Goal: Task Accomplishment & Management: Use online tool/utility

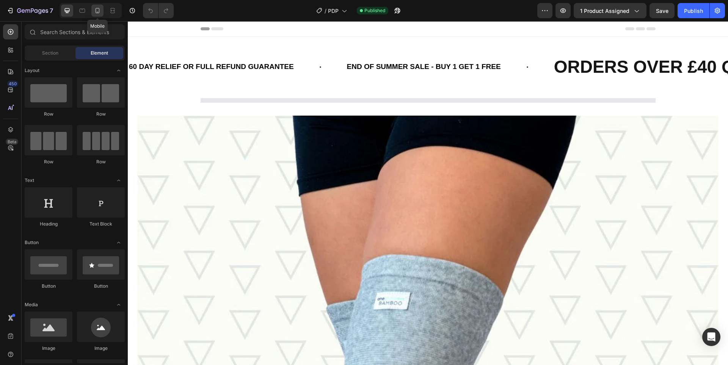
click at [97, 13] on icon at bounding box center [98, 11] width 8 height 8
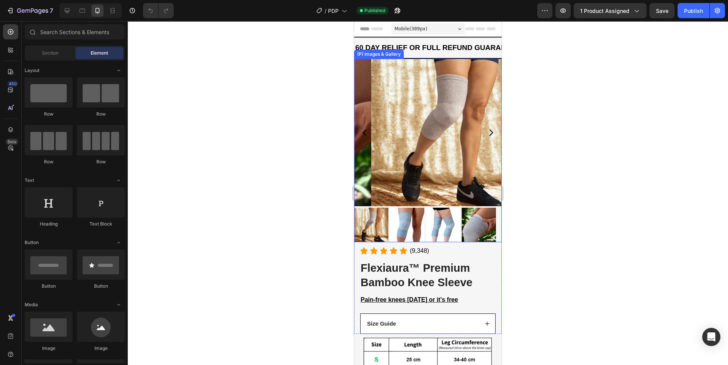
click at [445, 177] on img at bounding box center [444, 132] width 147 height 147
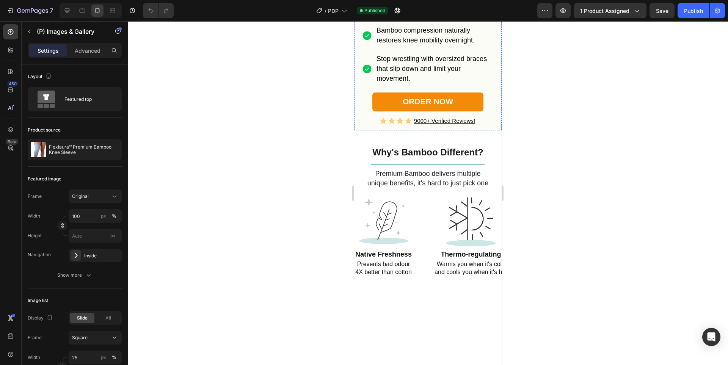
scroll to position [379, 0]
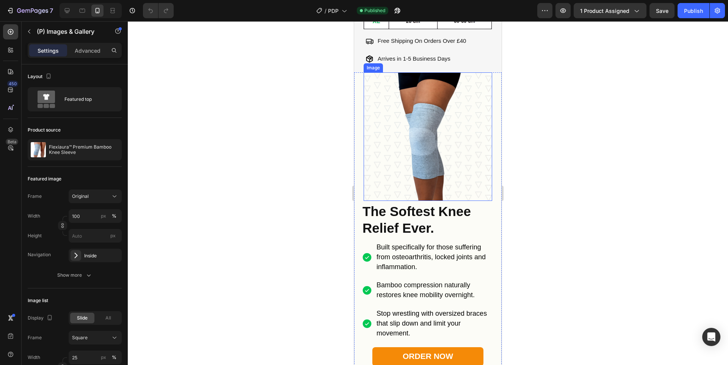
click at [422, 160] on img at bounding box center [428, 136] width 129 height 129
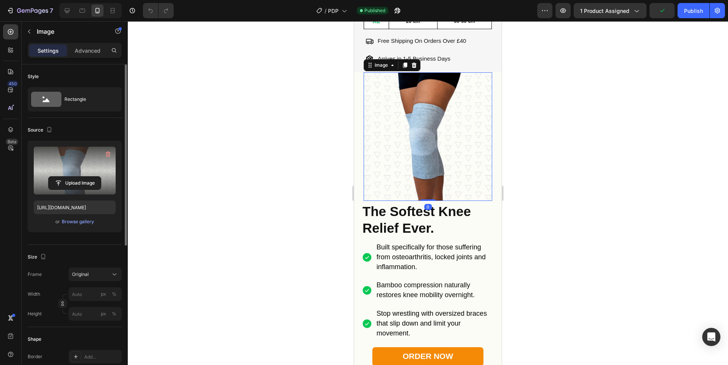
click at [69, 166] on label at bounding box center [75, 171] width 82 height 48
click at [69, 177] on input "file" at bounding box center [75, 183] width 52 height 13
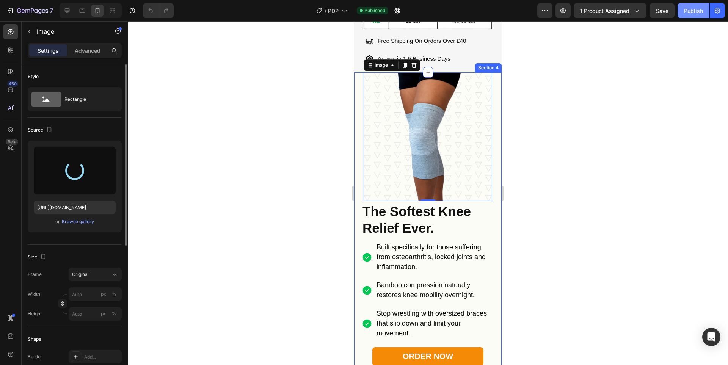
type input "https://cdn.shopify.com/s/files/1/0943/4136/6085/files/gempages_565088376584144…"
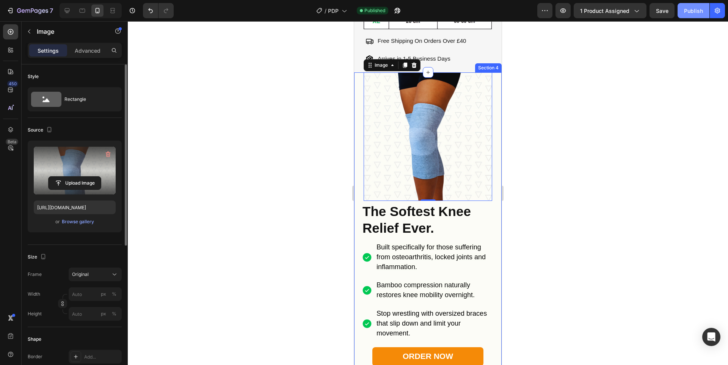
click at [690, 8] on div "Publish" at bounding box center [693, 11] width 19 height 8
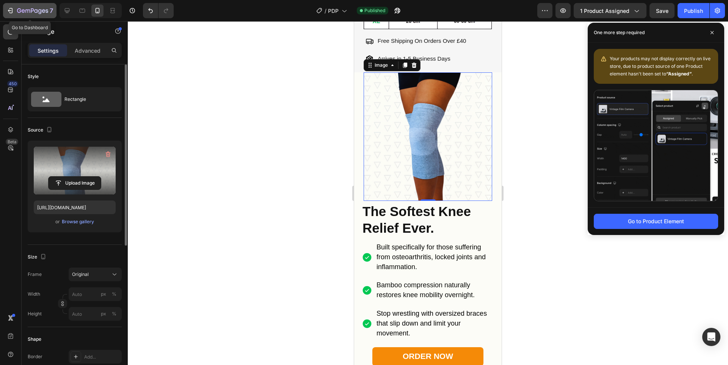
click at [37, 13] on icon "button" at bounding box center [32, 11] width 31 height 6
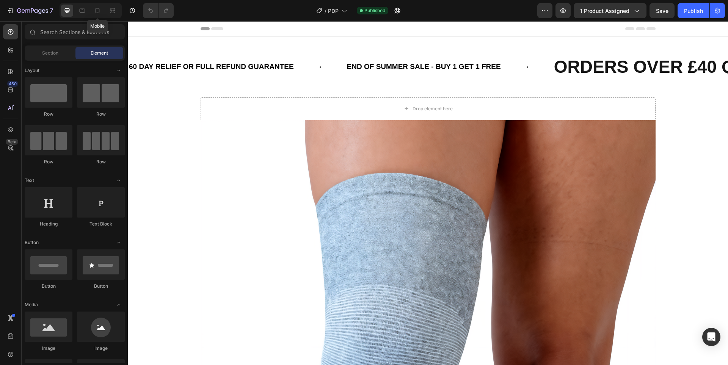
click at [99, 14] on icon at bounding box center [98, 11] width 8 height 8
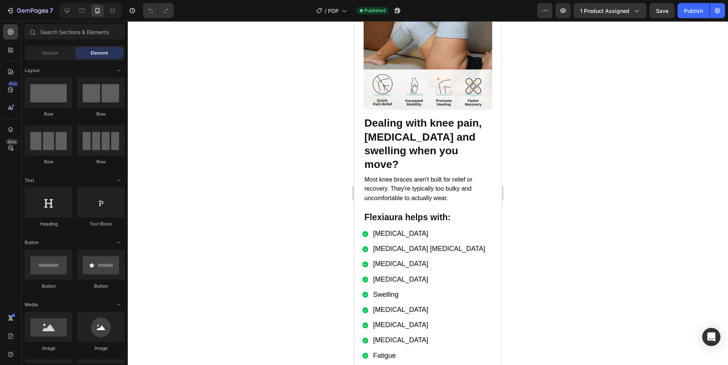
scroll to position [884, 0]
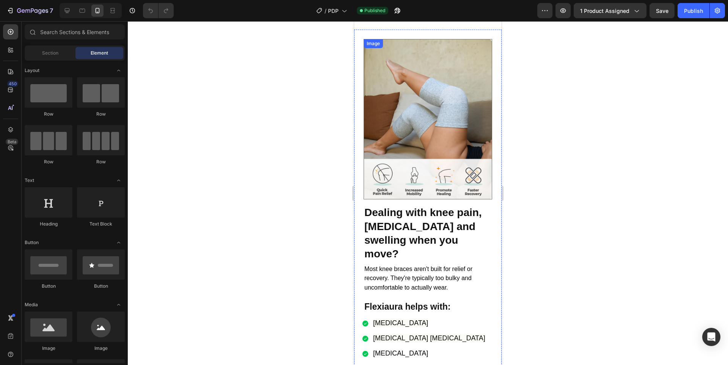
click at [412, 164] on img at bounding box center [428, 119] width 129 height 161
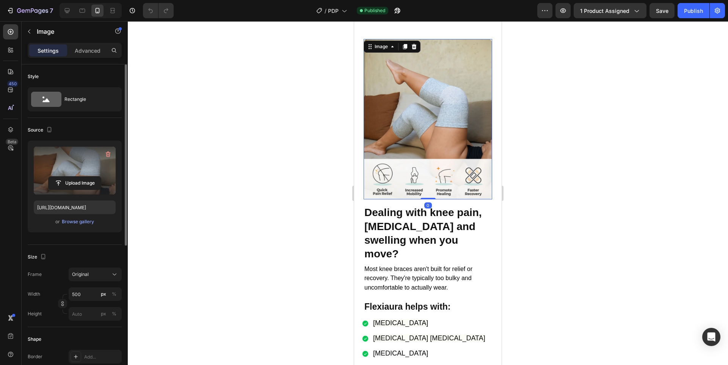
click at [92, 170] on label at bounding box center [75, 171] width 82 height 48
click at [92, 177] on input "file" at bounding box center [75, 183] width 52 height 13
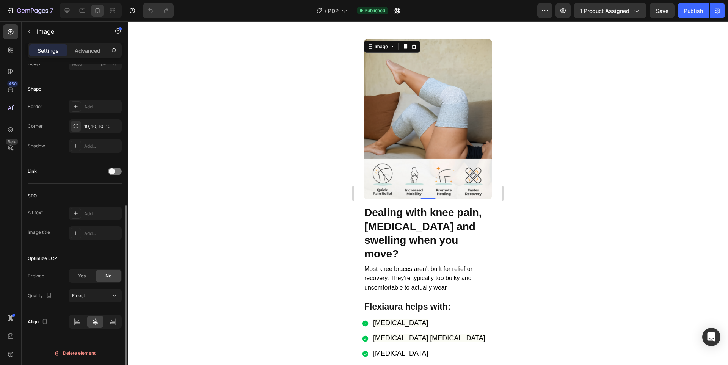
scroll to position [0, 0]
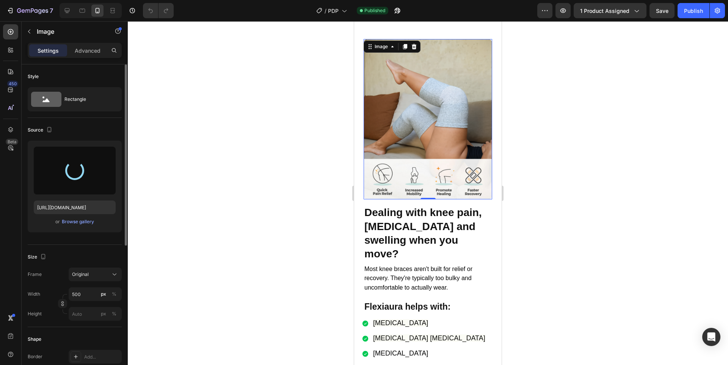
type input "https://cdn.shopify.com/s/files/1/0943/4136/6085/files/gempages_565088376584144…"
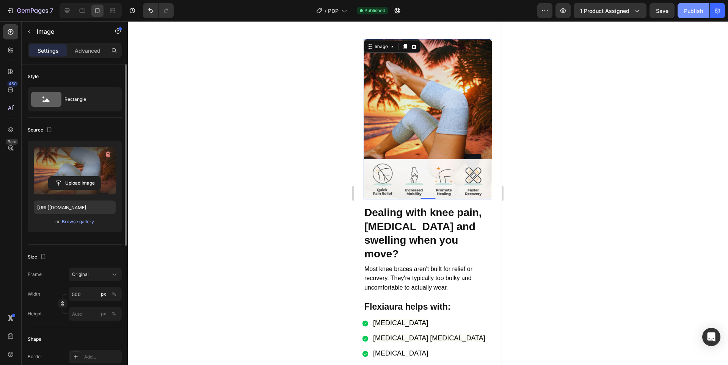
click at [698, 7] on div "Publish" at bounding box center [693, 11] width 19 height 8
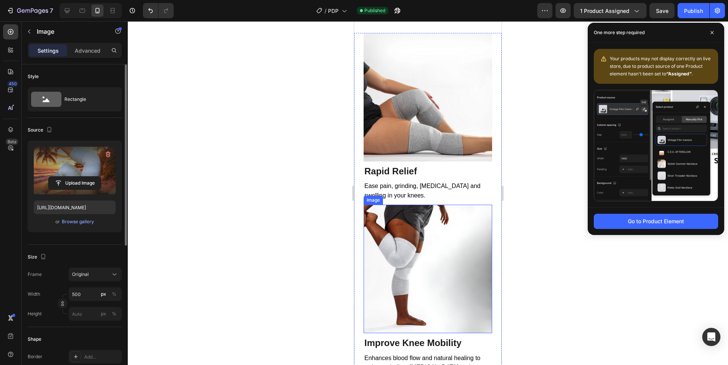
scroll to position [2041, 0]
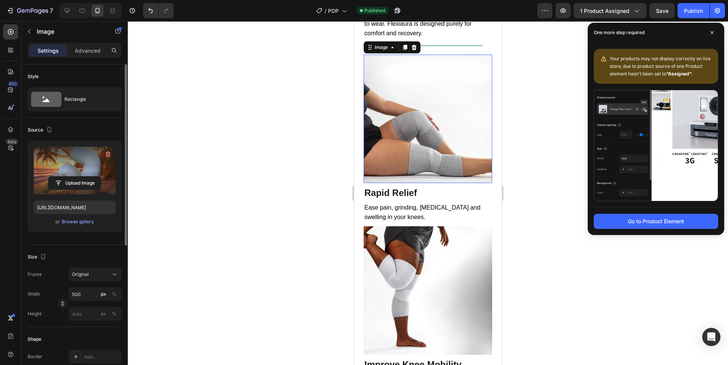
click at [405, 156] on img at bounding box center [428, 119] width 129 height 129
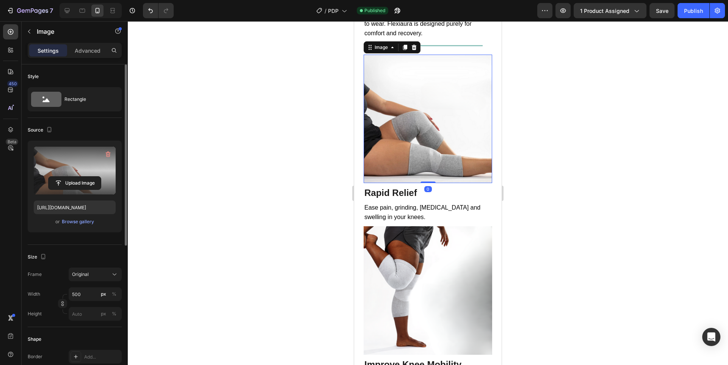
click at [71, 163] on label at bounding box center [75, 171] width 82 height 48
click at [71, 177] on input "file" at bounding box center [75, 183] width 52 height 13
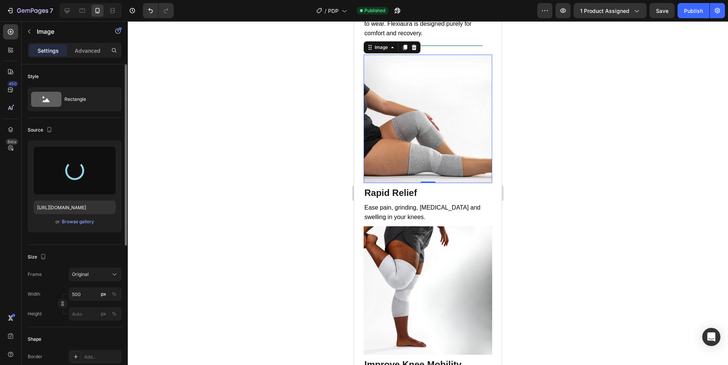
type input "https://cdn.shopify.com/s/files/1/0943/4136/6085/files/gempages_565088376584144…"
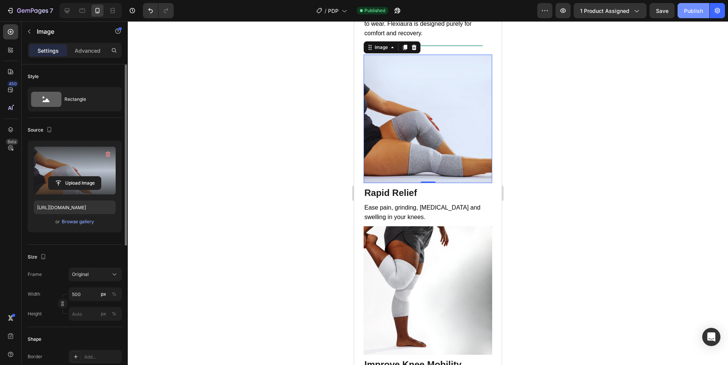
click at [686, 8] on div "Publish" at bounding box center [693, 11] width 19 height 8
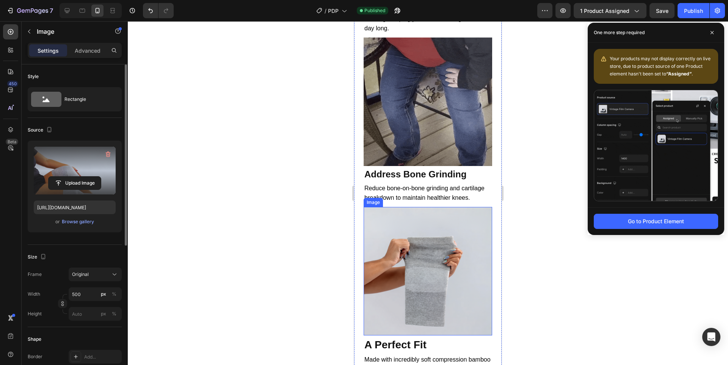
scroll to position [2547, 0]
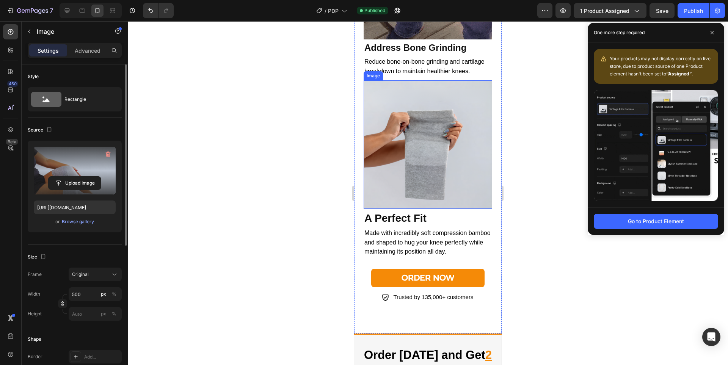
click at [421, 141] on img at bounding box center [428, 144] width 129 height 129
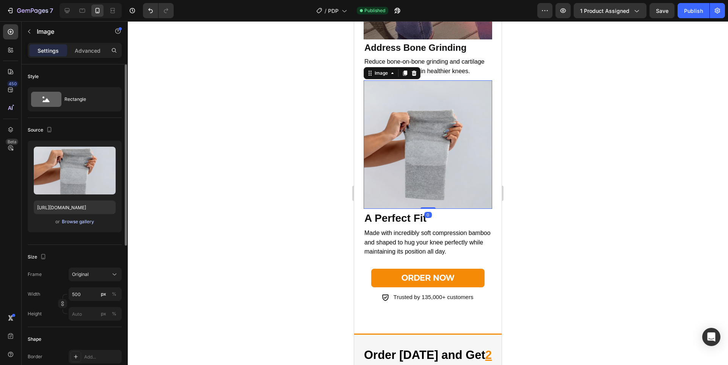
click at [74, 222] on div "Browse gallery" at bounding box center [78, 221] width 32 height 7
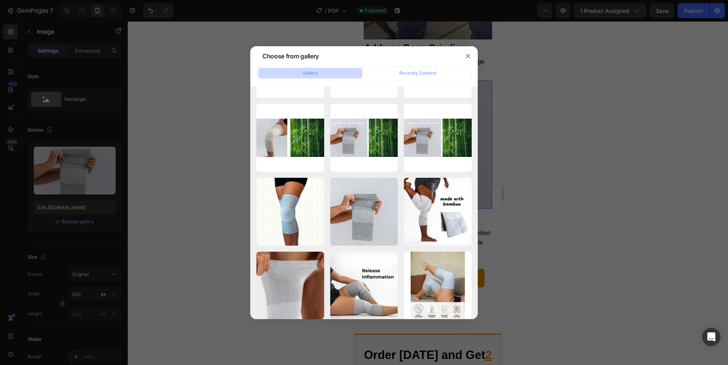
scroll to position [631, 0]
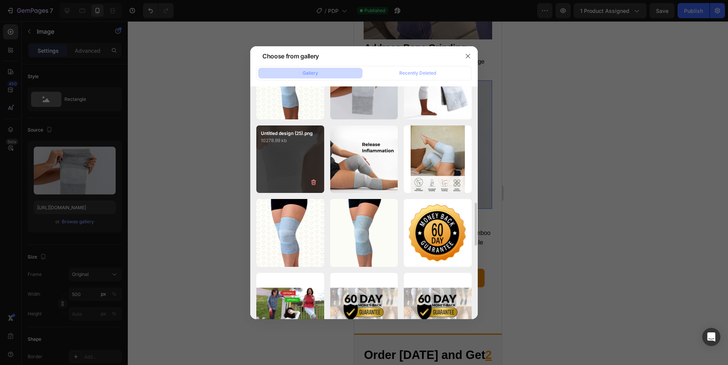
click at [290, 164] on div "Untitled design (25).png 10278.99 kb" at bounding box center [290, 159] width 68 height 68
type input "https://cdn.shopify.com/s/files/1/0943/4136/6085/files/gempages_565088376584144…"
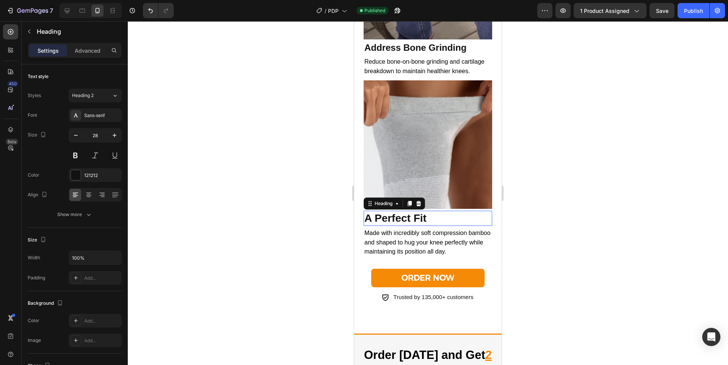
drag, startPoint x: 376, startPoint y: 191, endPoint x: 370, endPoint y: 192, distance: 5.4
click at [375, 212] on strong "A Perfect Fit" at bounding box center [395, 218] width 62 height 12
click at [370, 212] on strong "A Perfect Fit" at bounding box center [395, 218] width 62 height 12
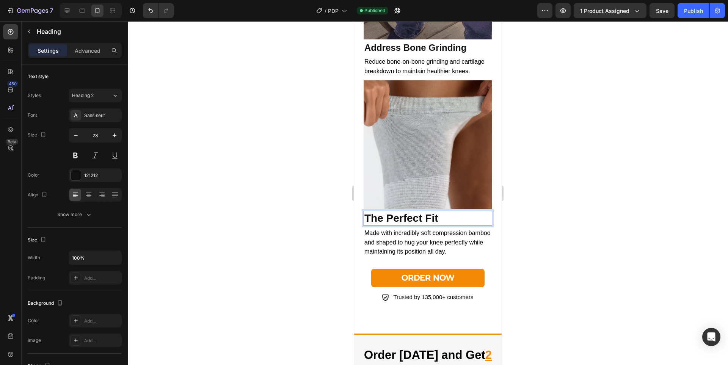
click at [561, 164] on div at bounding box center [428, 193] width 600 height 344
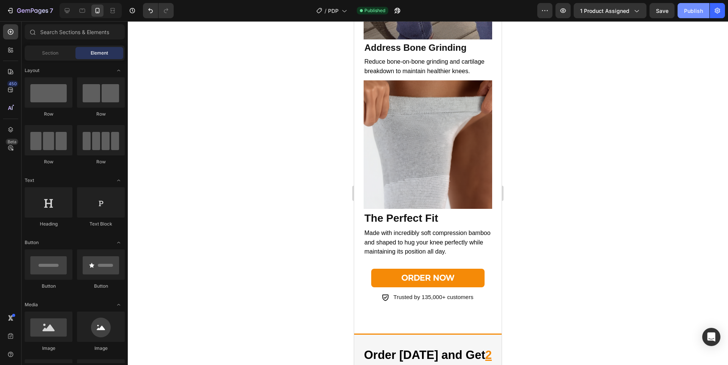
click at [690, 12] on div "Publish" at bounding box center [693, 11] width 19 height 8
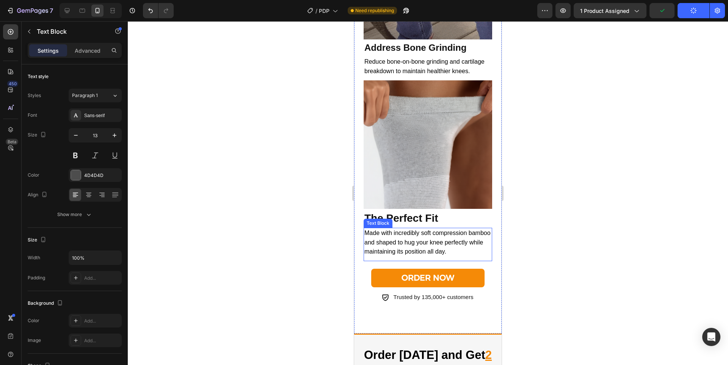
click at [392, 229] on p "Made with incredibly soft compression bamboo and shaped to hug your knee perfec…" at bounding box center [427, 243] width 127 height 28
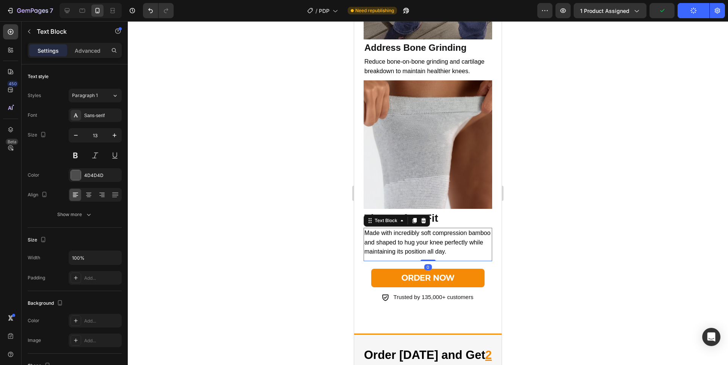
click at [390, 230] on span "Made with incredibly soft compression bamboo and shaped to hug your knee perfec…" at bounding box center [427, 242] width 126 height 25
click at [388, 230] on span "Made with incredibly soft compression bamboo and shaped to hug your knee perfec…" at bounding box center [427, 242] width 126 height 25
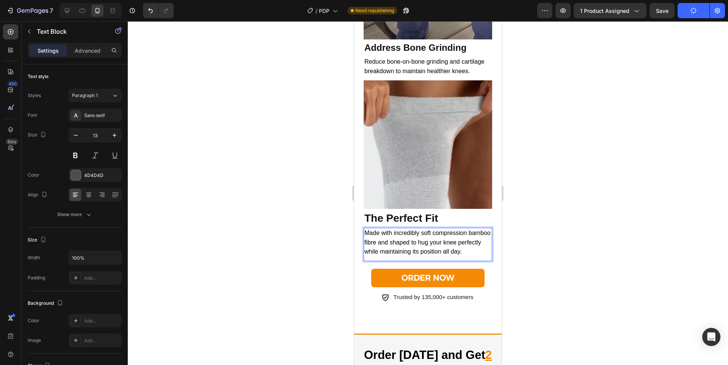
click at [576, 192] on div at bounding box center [428, 193] width 600 height 344
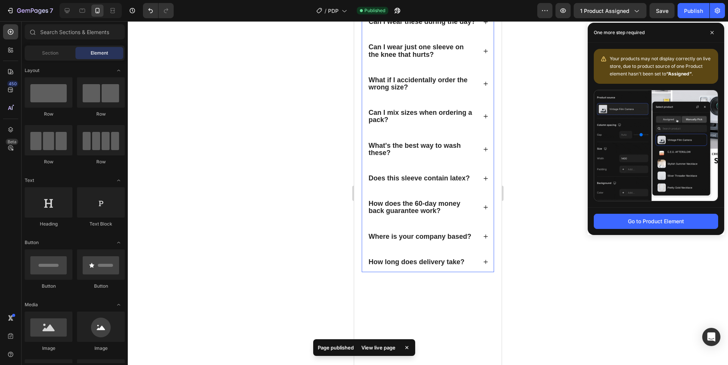
scroll to position [1540, 0]
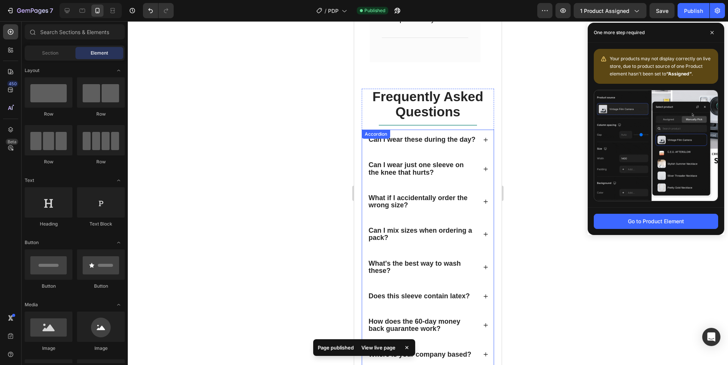
click at [474, 215] on div "What if I accidentally order the wrong size?" at bounding box center [428, 201] width 132 height 27
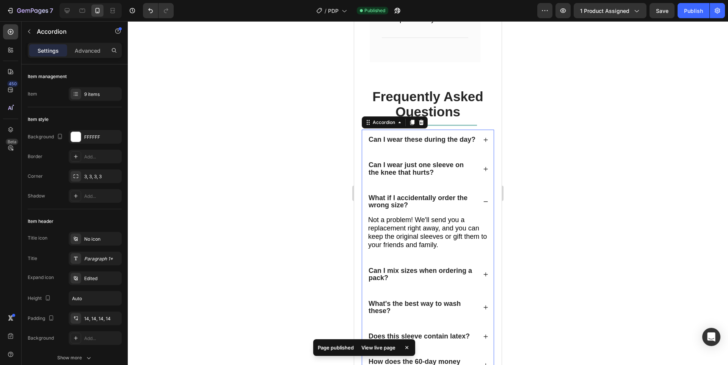
click at [475, 215] on div "What if I accidentally order the wrong size?" at bounding box center [428, 201] width 132 height 27
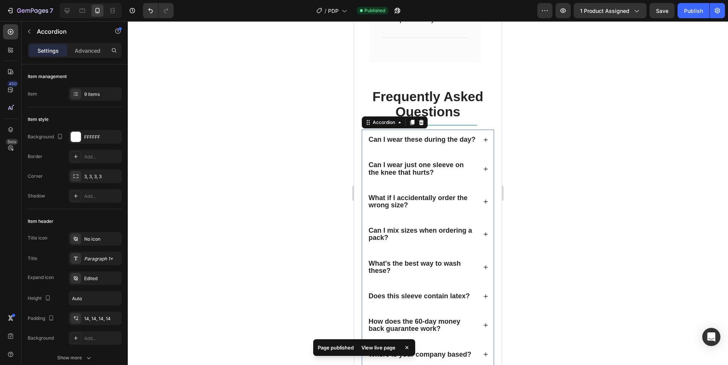
click at [475, 182] on div "Can I wear just one sleeve on the knee that hurts?" at bounding box center [428, 168] width 132 height 27
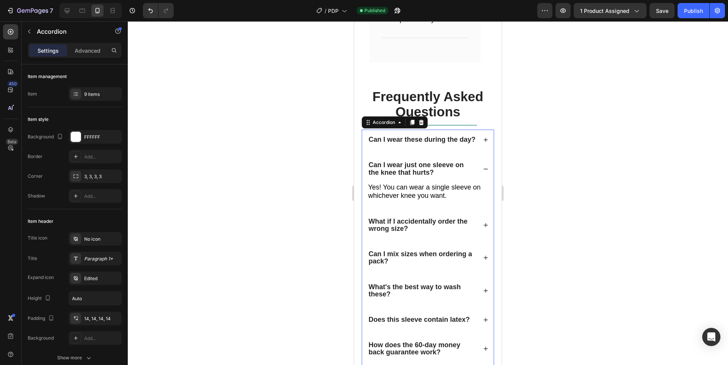
click at [477, 182] on div "Can I wear just one sleeve on the knee that hurts?" at bounding box center [428, 168] width 132 height 27
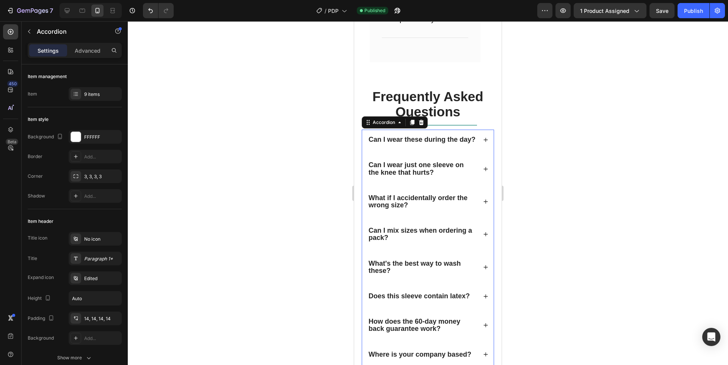
click at [484, 142] on icon at bounding box center [486, 140] width 4 height 4
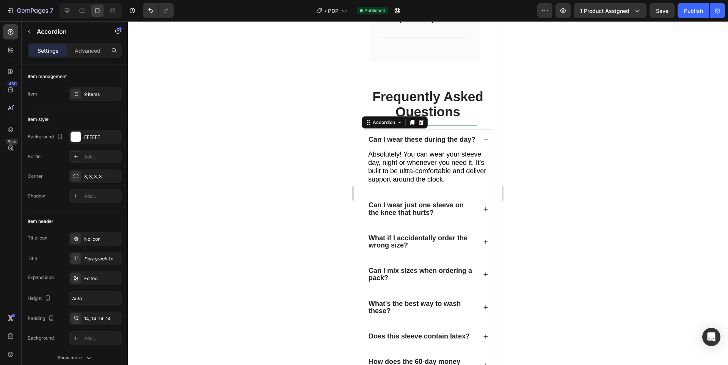
click at [483, 143] on icon at bounding box center [485, 139] width 5 height 5
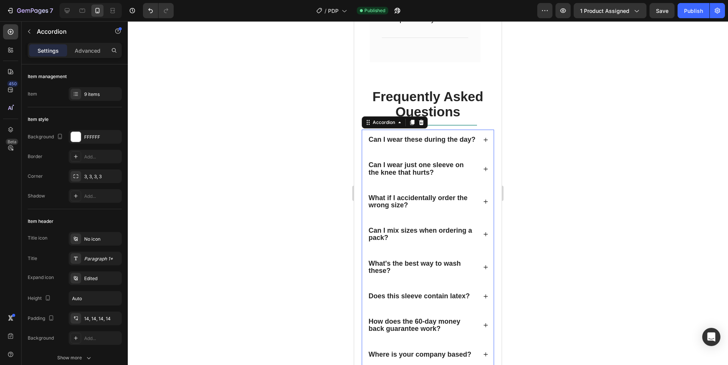
click at [481, 182] on div "Can I wear just one sleeve on the knee that hurts?" at bounding box center [428, 168] width 132 height 27
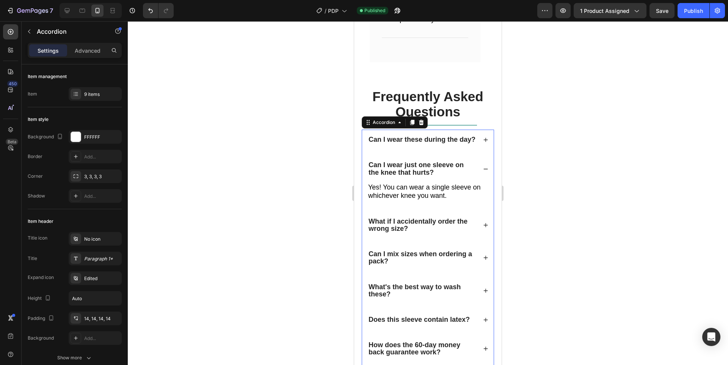
click at [483, 172] on icon at bounding box center [485, 168] width 5 height 5
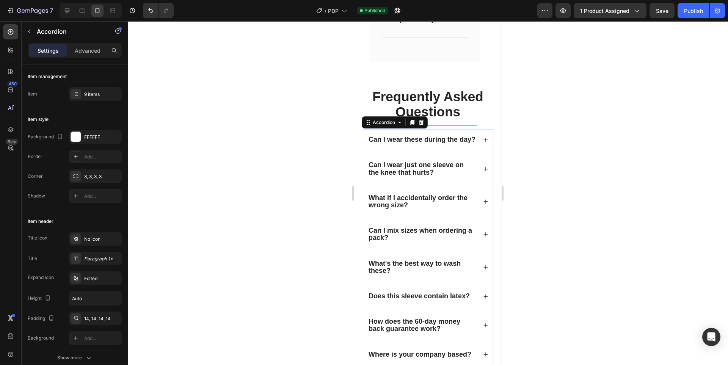
click at [485, 215] on div "What if I accidentally order the wrong size?" at bounding box center [428, 201] width 132 height 27
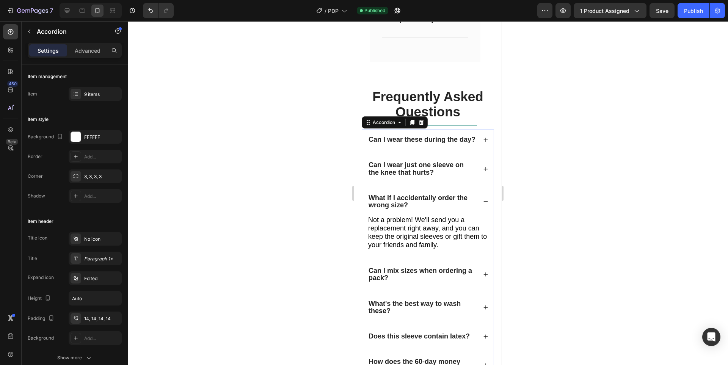
click at [484, 202] on icon at bounding box center [486, 201] width 4 height 0
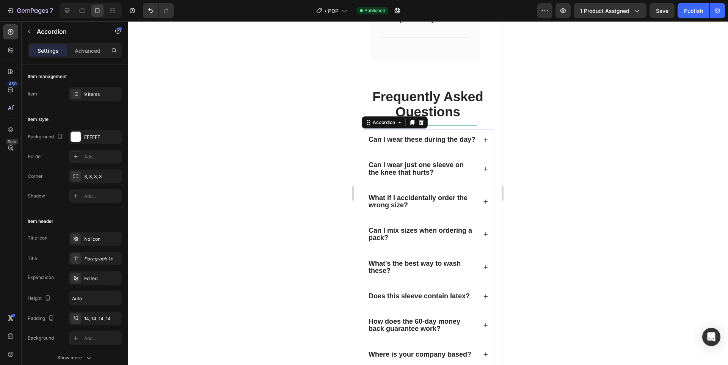
click at [484, 247] on div "Can I mix sizes when ordering a pack?" at bounding box center [428, 234] width 132 height 27
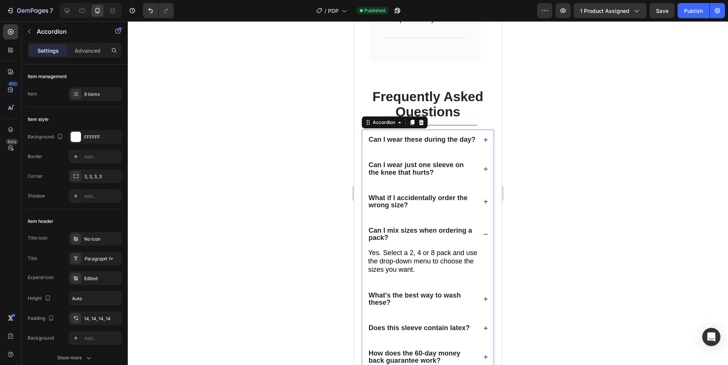
click at [484, 248] on div "Can I mix sizes when ordering a pack?" at bounding box center [428, 234] width 132 height 27
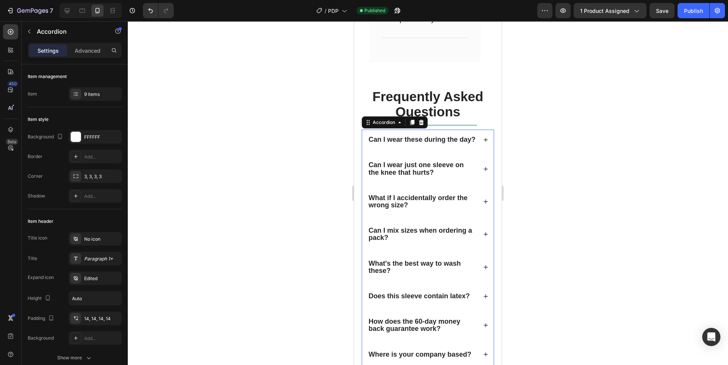
click at [482, 276] on div "What's the best way to wash these?" at bounding box center [428, 267] width 132 height 27
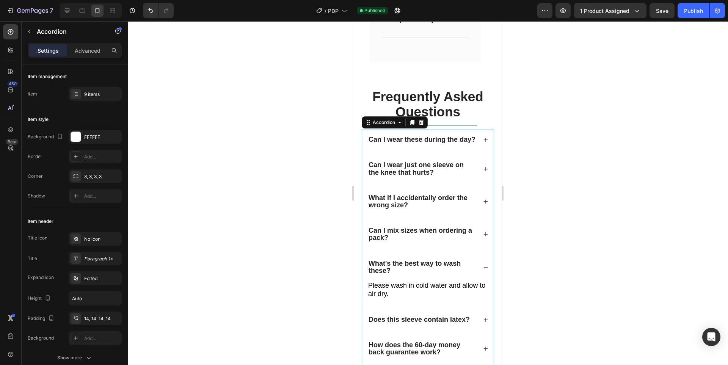
click at [483, 270] on icon at bounding box center [485, 267] width 5 height 5
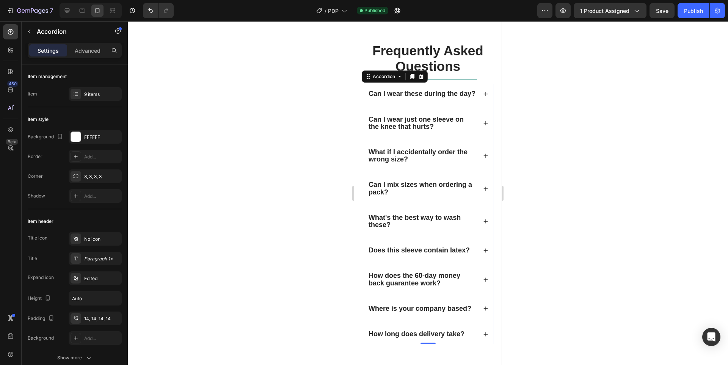
scroll to position [1667, 0]
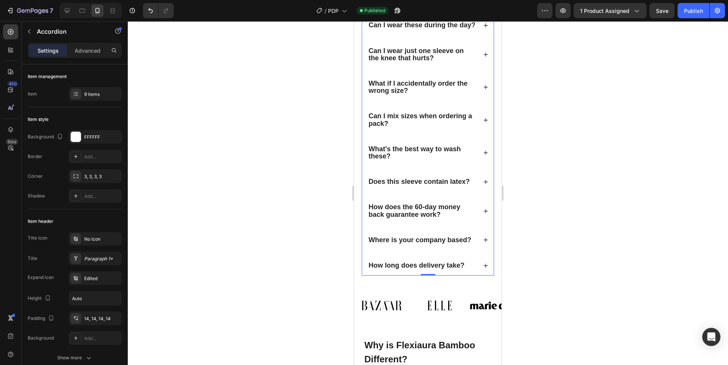
click at [483, 185] on icon at bounding box center [485, 181] width 5 height 5
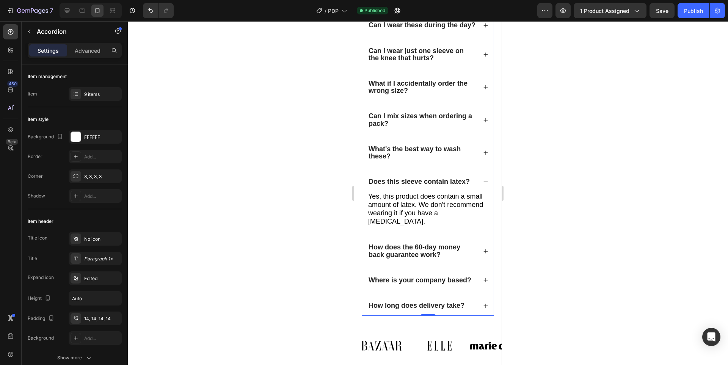
click at [483, 185] on icon at bounding box center [485, 181] width 5 height 5
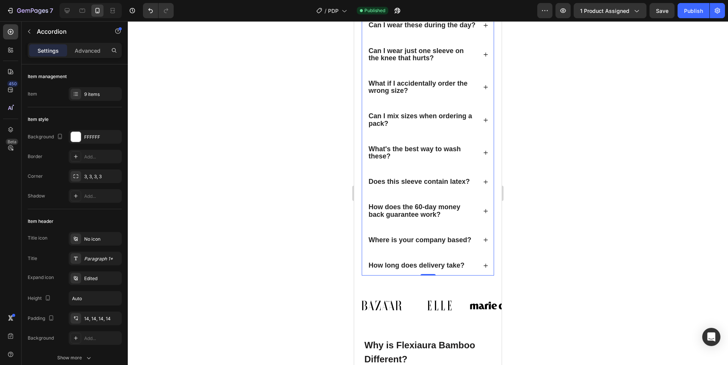
click at [483, 214] on icon at bounding box center [485, 211] width 5 height 5
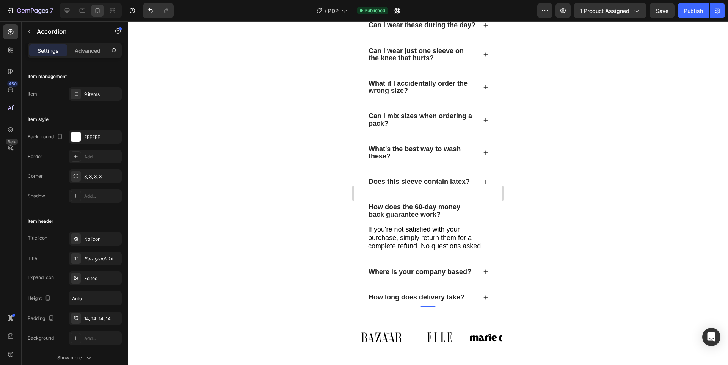
click at [483, 214] on icon at bounding box center [485, 211] width 5 height 5
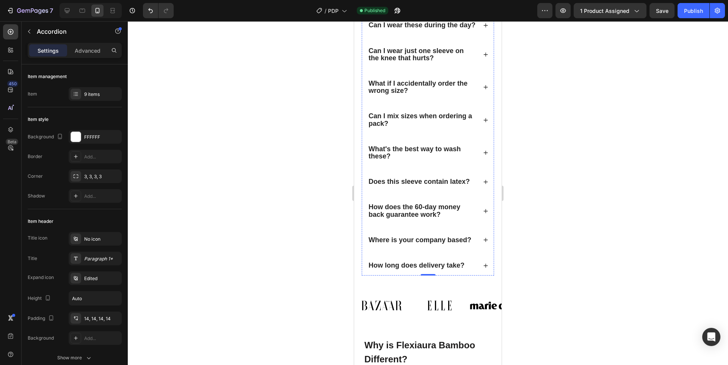
click at [485, 250] on div "Where is your company based?" at bounding box center [428, 240] width 132 height 20
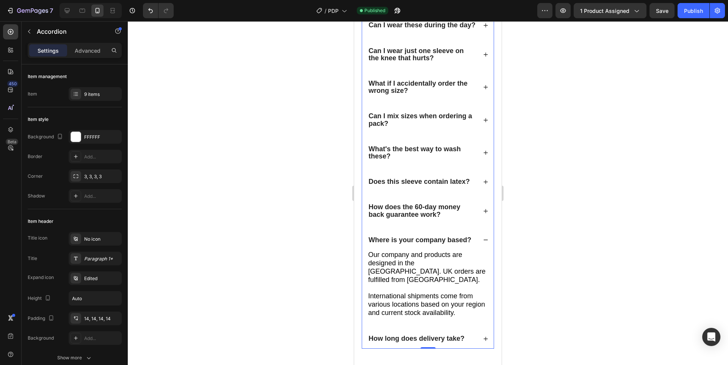
click at [485, 250] on div "Where is your company based?" at bounding box center [428, 240] width 132 height 20
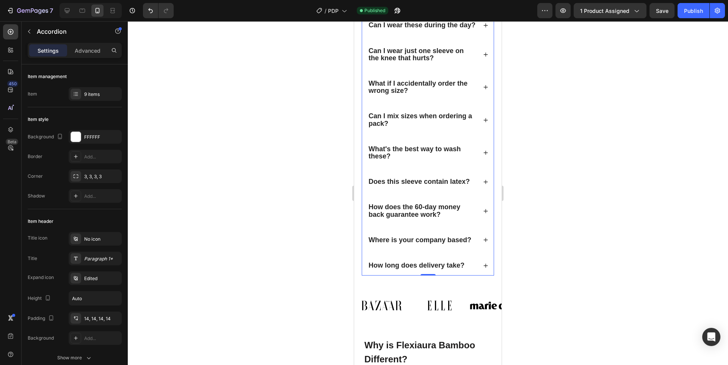
click at [486, 276] on div "How long does delivery take?" at bounding box center [428, 266] width 132 height 20
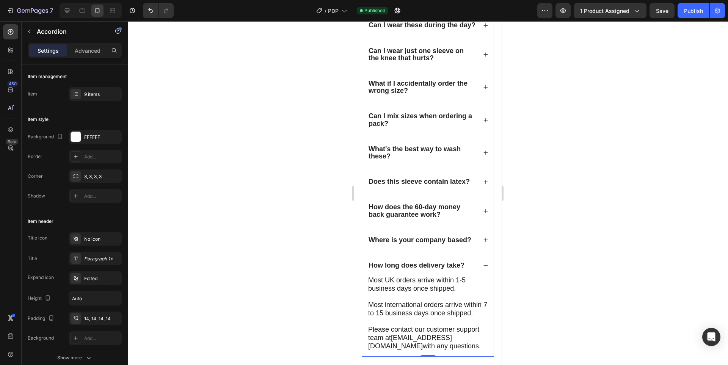
click at [485, 276] on div "How long does delivery take?" at bounding box center [428, 266] width 132 height 20
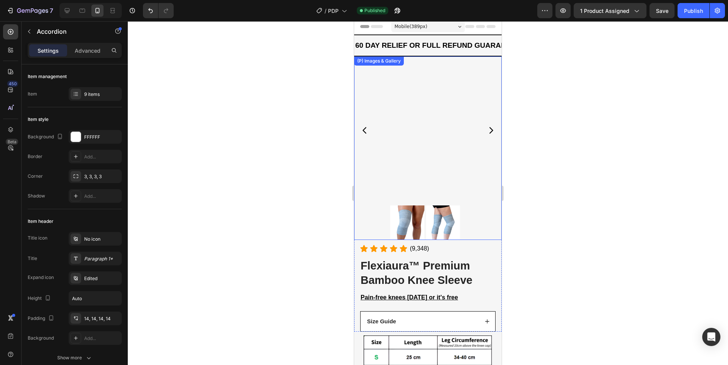
scroll to position [0, 0]
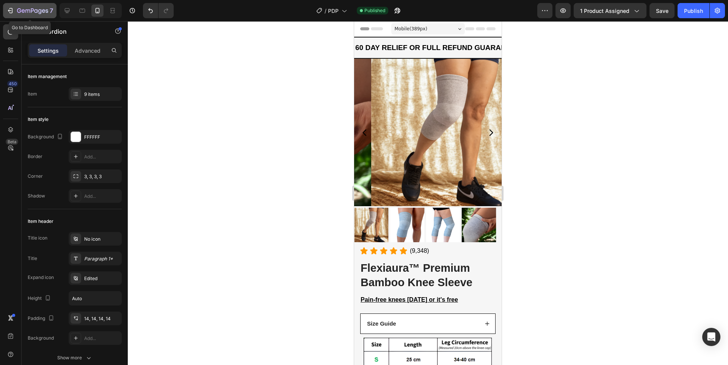
click at [19, 8] on div "7" at bounding box center [35, 10] width 36 height 9
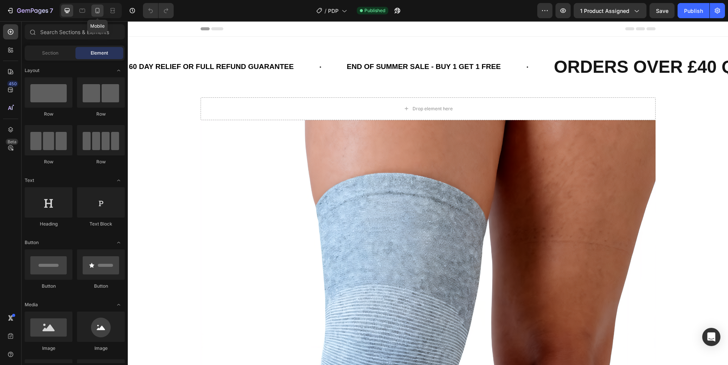
click at [98, 8] on icon at bounding box center [98, 11] width 8 height 8
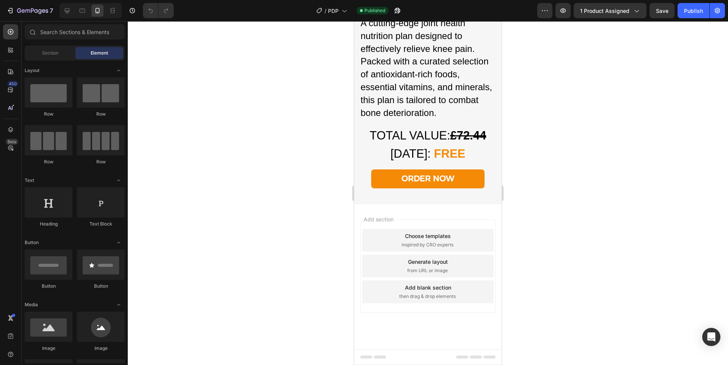
scroll to position [2524, 0]
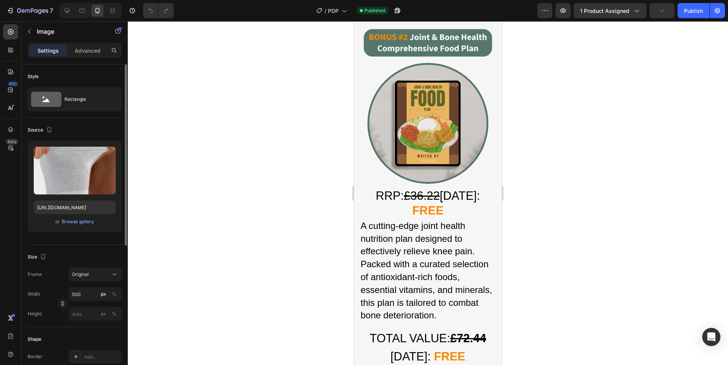
click at [78, 217] on div "Upload Image https://cdn.shopify.com/s/files/1/0943/4136/6085/files/gempages_56…" at bounding box center [75, 187] width 94 height 92
click at [82, 219] on div "Browse gallery" at bounding box center [78, 221] width 32 height 7
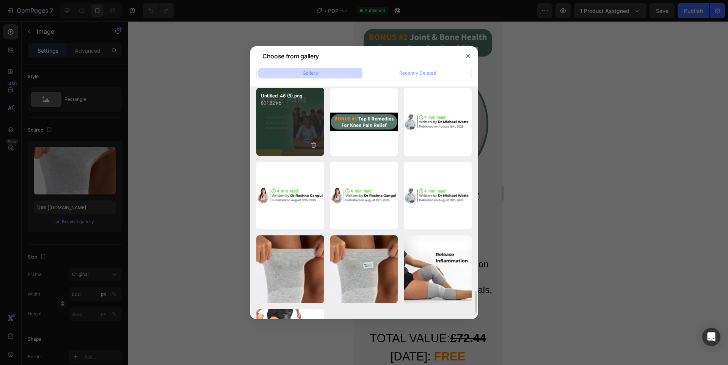
scroll to position [2209, 0]
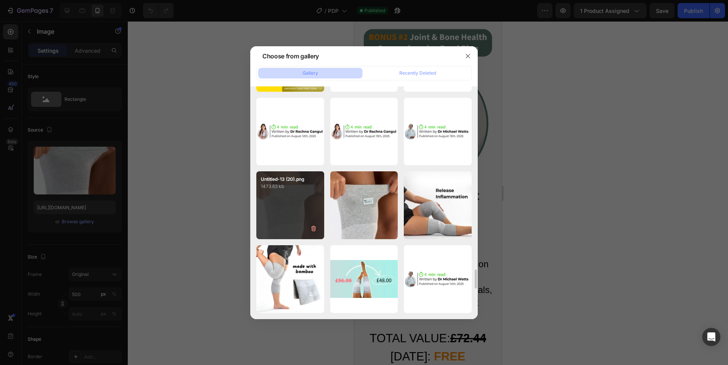
click at [279, 204] on div "Untitled-13 (20).png 1473.63 kb" at bounding box center [290, 205] width 68 height 68
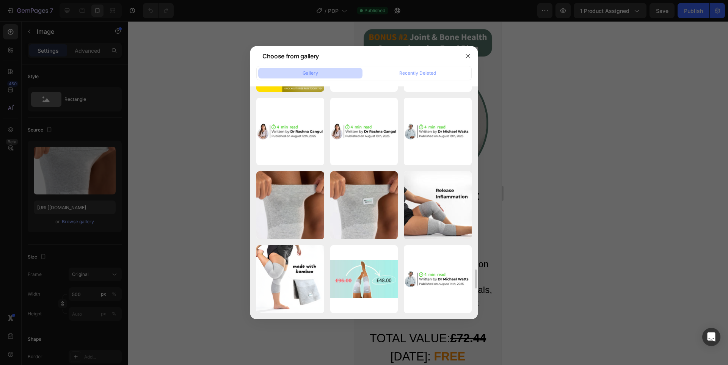
type input "https://cdn.shopify.com/s/files/1/0943/4136/6085/files/gempages_565088376584144…"
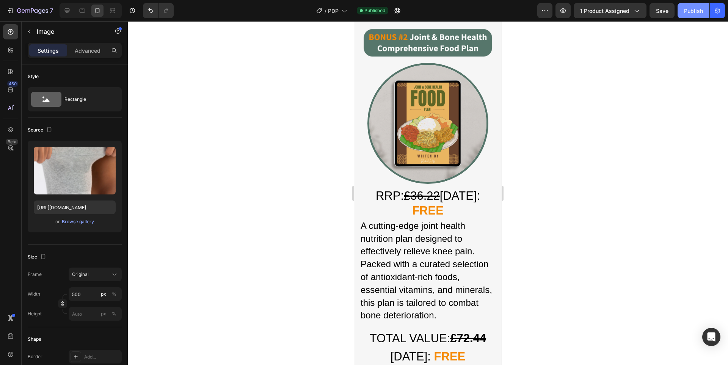
click at [695, 7] on div "Publish" at bounding box center [693, 11] width 19 height 8
click at [39, 6] on button "7" at bounding box center [29, 10] width 53 height 15
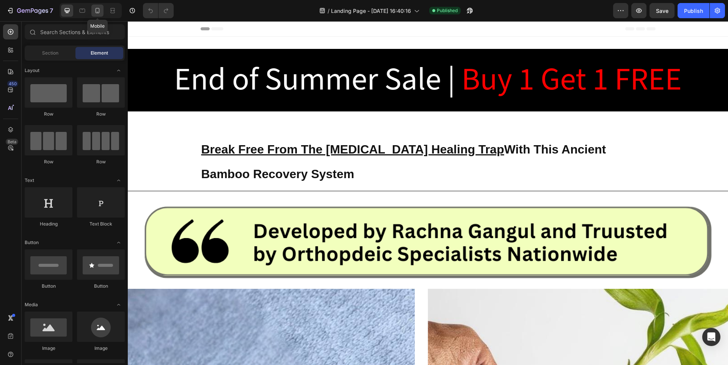
click at [98, 7] on icon at bounding box center [98, 11] width 8 height 8
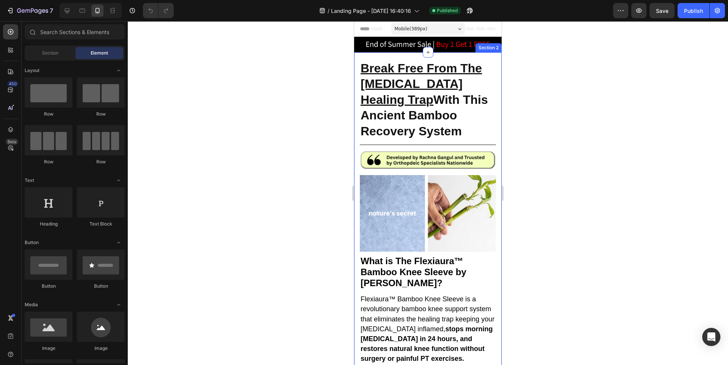
click at [385, 155] on img at bounding box center [428, 160] width 142 height 22
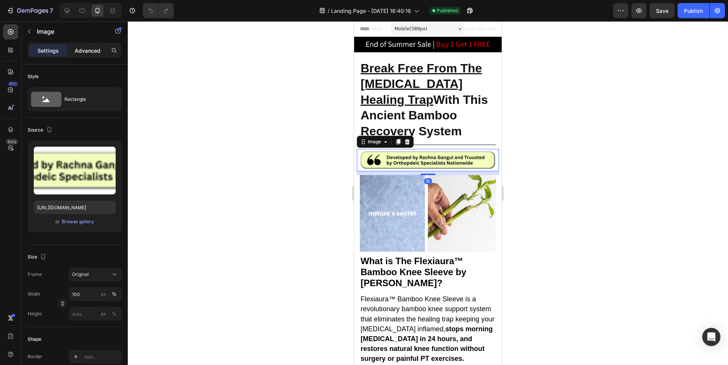
click at [92, 49] on p "Advanced" at bounding box center [88, 51] width 26 height 8
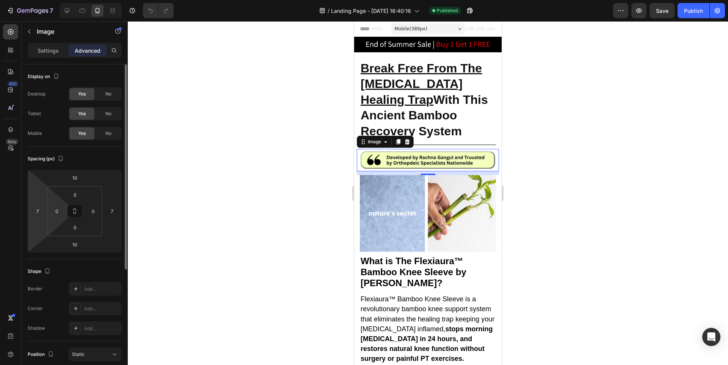
click at [34, 0] on html "7 Version history / Landing Page - Aug 22, 16:40:16 Published Preview Save Publ…" at bounding box center [364, 0] width 728 height 0
type input "5"
click at [114, 207] on input "7" at bounding box center [111, 210] width 11 height 11
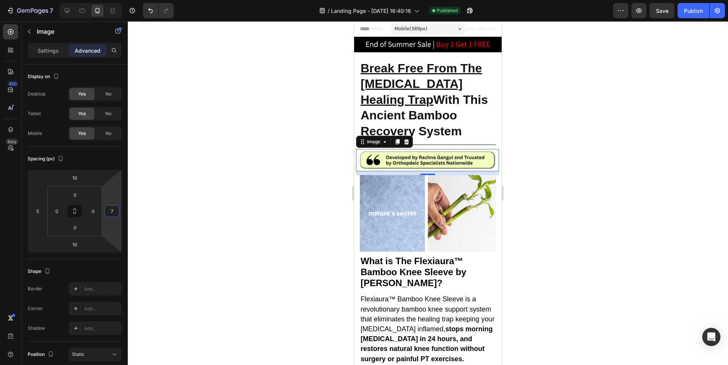
type input "5"
click at [608, 160] on div at bounding box center [428, 193] width 600 height 344
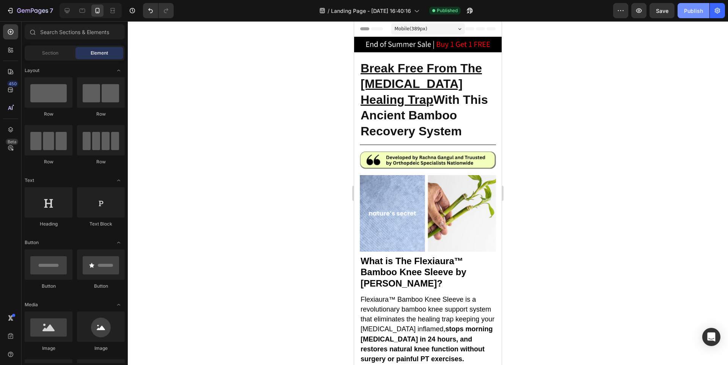
click at [684, 7] on div "Publish" at bounding box center [693, 11] width 19 height 8
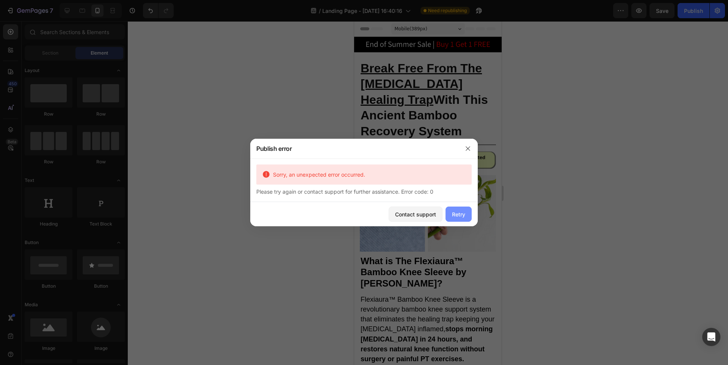
click at [463, 219] on button "Retry" at bounding box center [458, 214] width 26 height 15
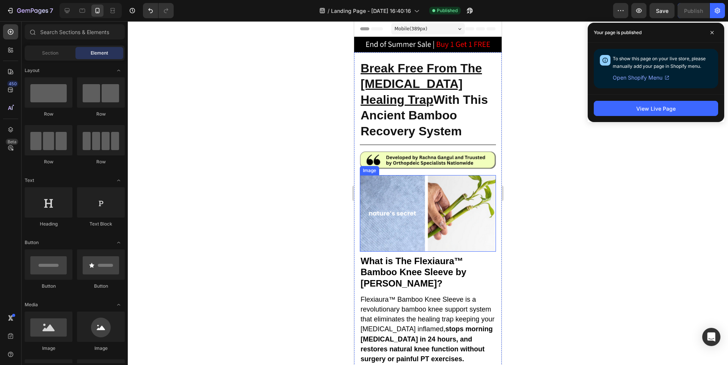
click at [381, 151] on img at bounding box center [428, 160] width 144 height 22
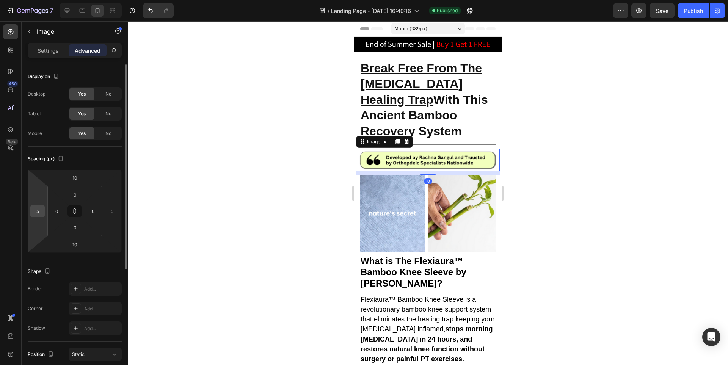
click at [32, 210] on input "5" at bounding box center [37, 210] width 11 height 11
type input "3"
click at [106, 209] on input "5" at bounding box center [111, 210] width 11 height 11
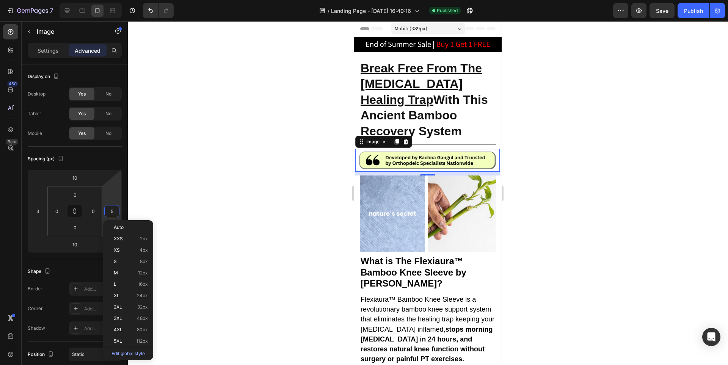
type input "3"
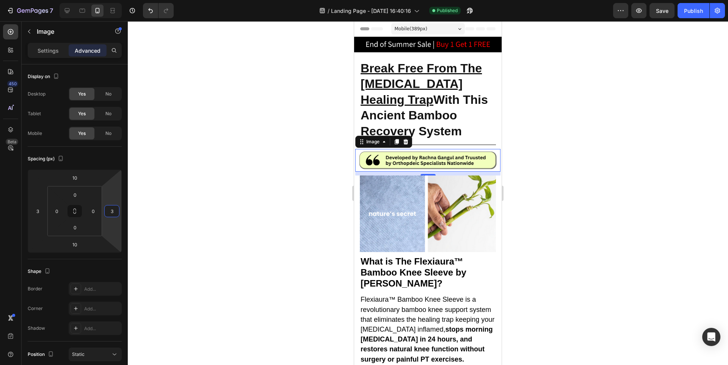
click at [565, 168] on div at bounding box center [428, 193] width 600 height 344
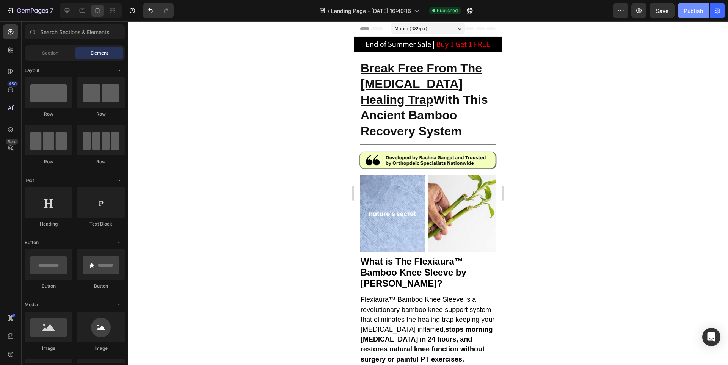
click at [687, 11] on div "Publish" at bounding box center [693, 11] width 19 height 8
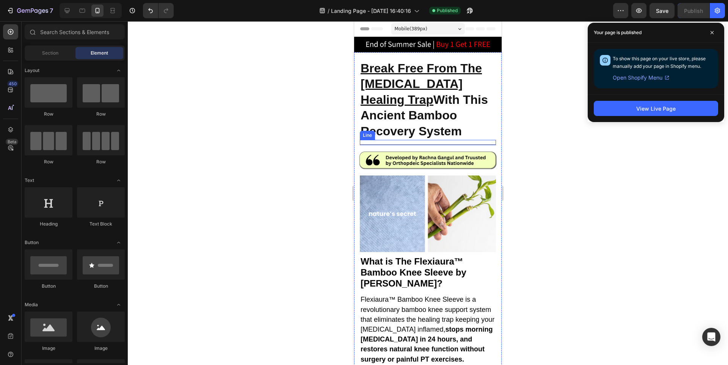
click at [390, 150] on img at bounding box center [427, 160] width 145 height 22
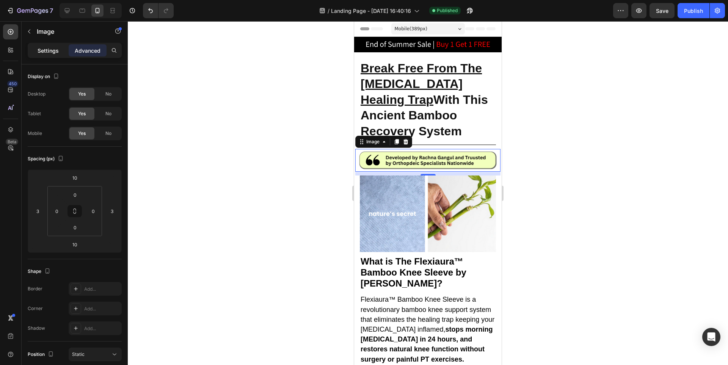
click at [44, 50] on p "Settings" at bounding box center [48, 51] width 21 height 8
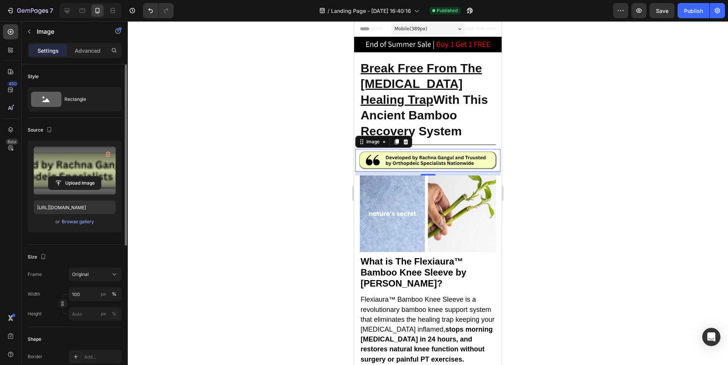
click at [90, 161] on label at bounding box center [75, 171] width 82 height 48
click at [90, 177] on input "file" at bounding box center [75, 183] width 52 height 13
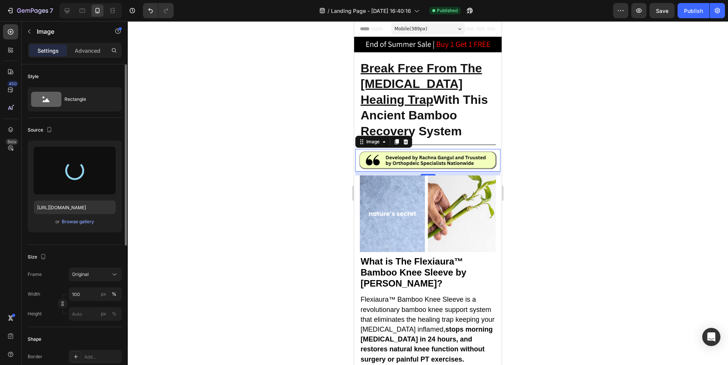
type input "https://cdn.shopify.com/s/files/1/0943/4136/6085/files/gempages_565088376584144…"
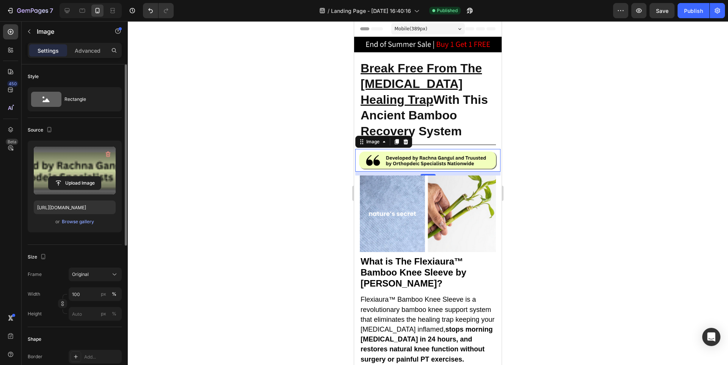
click at [598, 98] on div at bounding box center [428, 193] width 600 height 344
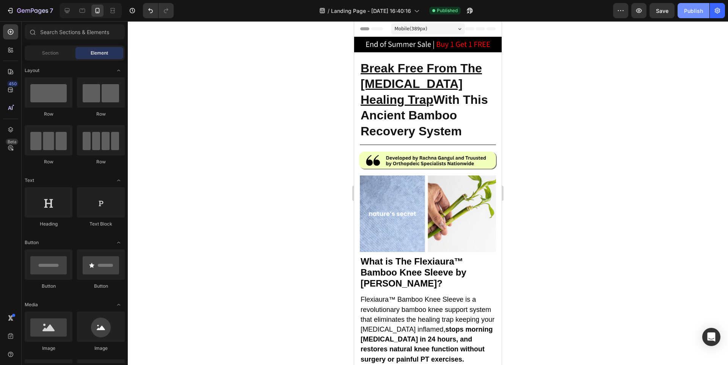
click at [693, 16] on button "Publish" at bounding box center [693, 10] width 32 height 15
click at [32, 3] on button "7" at bounding box center [29, 10] width 53 height 15
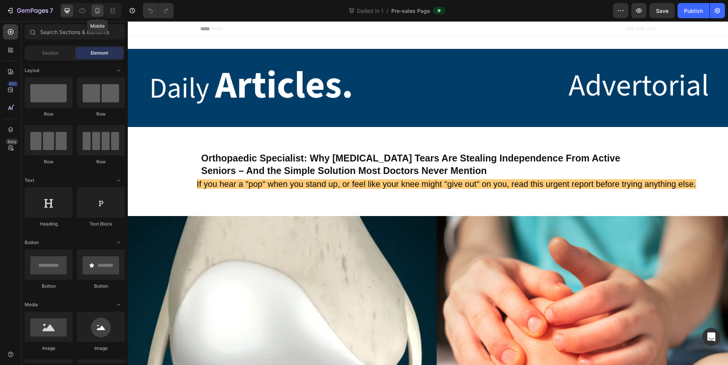
click at [97, 14] on icon at bounding box center [98, 11] width 8 height 8
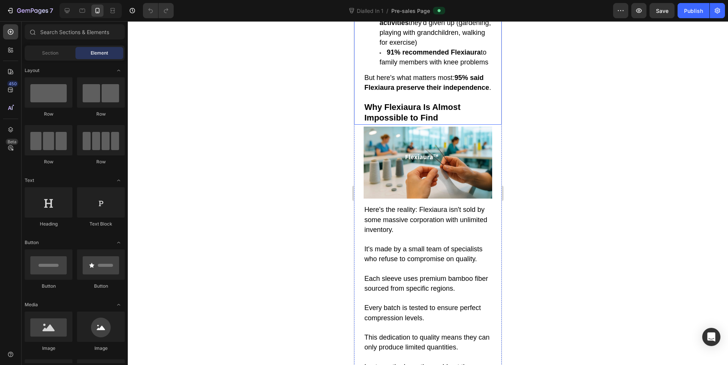
scroll to position [4044, 0]
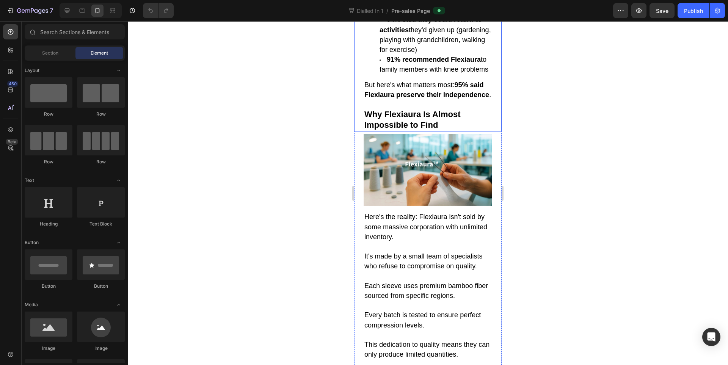
click at [416, 100] on p "But here's what matters most: 95% said Flexiaura preserve their independence ." at bounding box center [427, 90] width 127 height 20
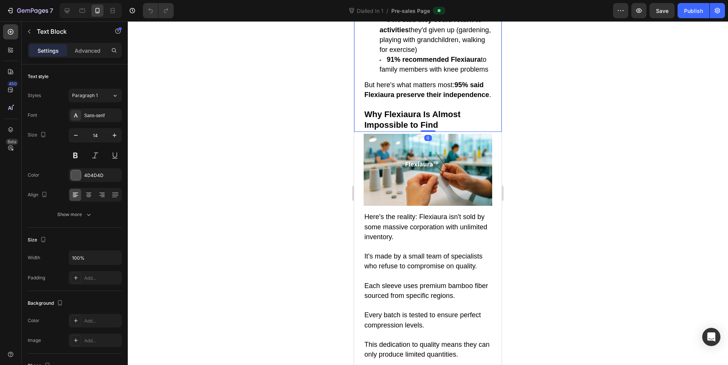
click at [419, 99] on strong "95% said Flexiaura preserve their independence" at bounding box center [426, 89] width 125 height 17
click at [394, 99] on strong "95% said Flexiaura preserve their independence" at bounding box center [426, 89] width 125 height 17
click at [426, 100] on p "But here's what matters most: 95% said Flexiaura preserve their independence ." at bounding box center [427, 90] width 127 height 20
click at [425, 99] on strong "95% said Flexiaura preserve their independence" at bounding box center [426, 89] width 125 height 17
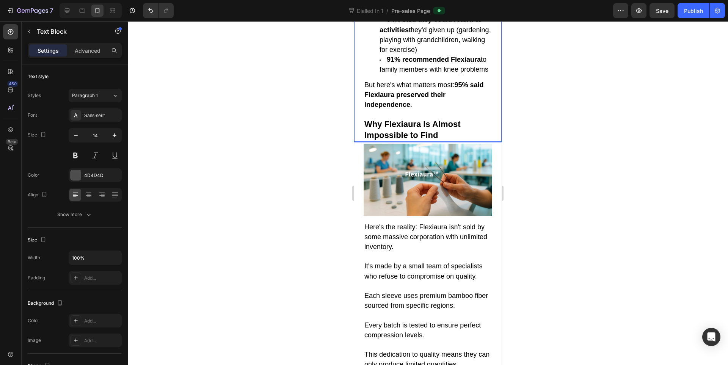
click at [434, 110] on p "But here's what matters most: 95% said Flexiaura preserved their independence ." at bounding box center [427, 95] width 127 height 30
click at [678, 16] on button "Publish" at bounding box center [693, 10] width 32 height 15
click at [418, 108] on strong "95% said Flexiaura preserved their independence" at bounding box center [423, 94] width 119 height 27
click at [589, 174] on div at bounding box center [428, 193] width 600 height 344
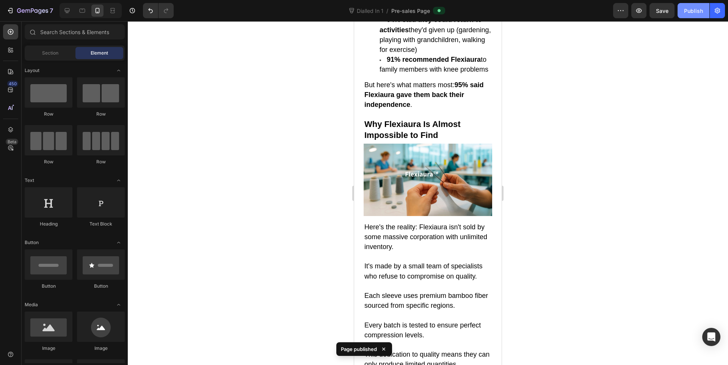
click at [690, 14] on div "Publish" at bounding box center [693, 11] width 19 height 8
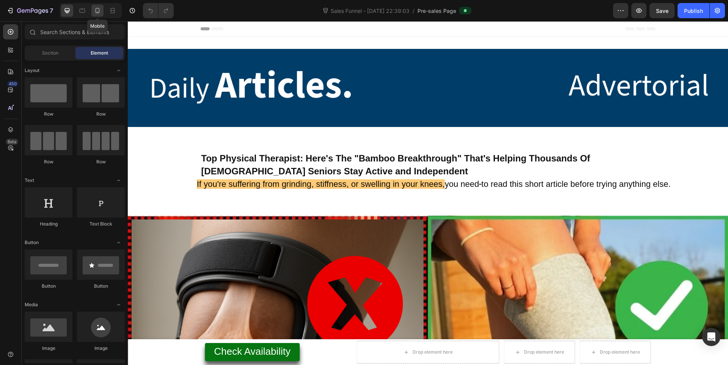
click at [97, 13] on icon at bounding box center [98, 11] width 8 height 8
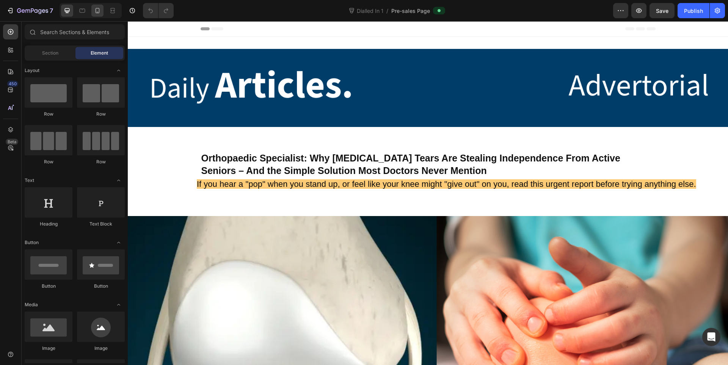
click at [98, 6] on div at bounding box center [97, 11] width 12 height 12
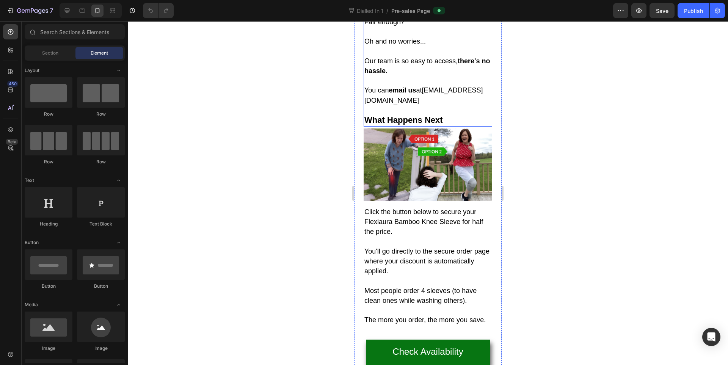
scroll to position [5940, 0]
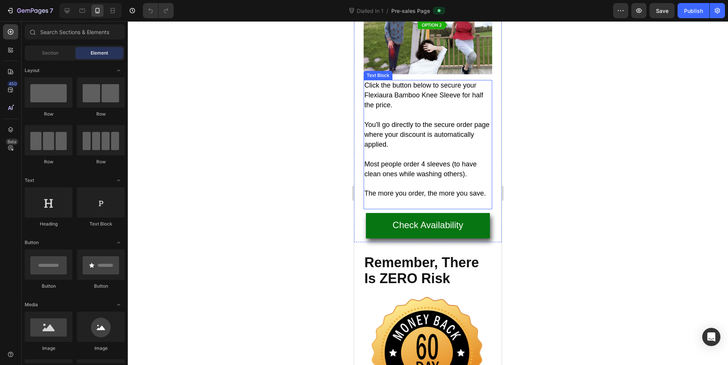
click at [429, 150] on p "You'll go directly to the secure order page where your discount is automaticall…" at bounding box center [427, 129] width 127 height 39
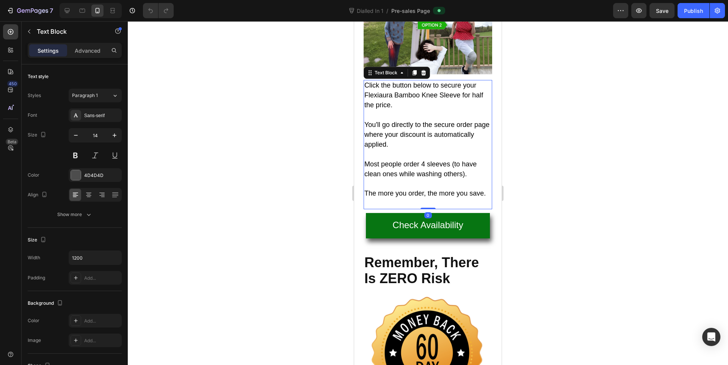
click at [419, 148] on span "You'll go directly to the secure order page where your discount is automaticall…" at bounding box center [426, 134] width 125 height 27
click at [434, 148] on span "You'll go directly to the secure order page where your discount is automaticall…" at bounding box center [426, 134] width 125 height 27
click at [457, 148] on span "You'll go directly to the secure order page where your discount is automaticall…" at bounding box center [426, 134] width 125 height 27
click at [603, 171] on div at bounding box center [428, 193] width 600 height 344
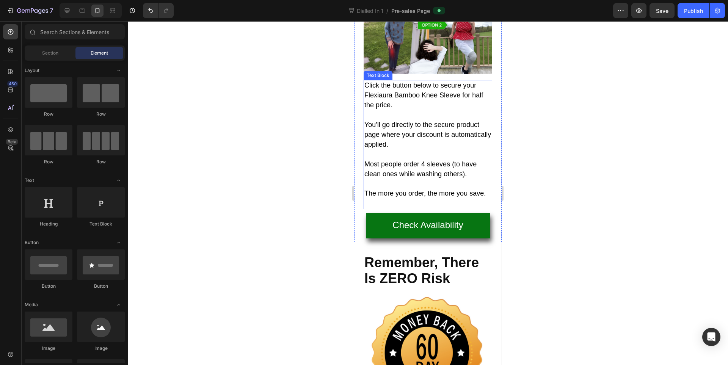
click at [437, 150] on p "You'll go directly to the secure product page where your discount is automatica…" at bounding box center [427, 129] width 127 height 39
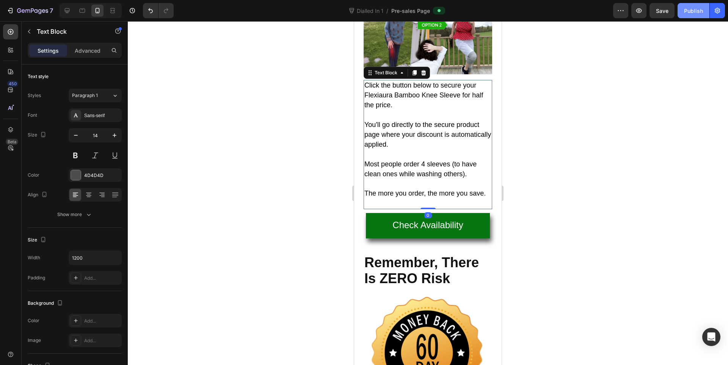
click at [693, 13] on div "Publish" at bounding box center [693, 11] width 19 height 8
click at [414, 148] on span "You'll go directly to the secure product page where your discount is automatica…" at bounding box center [427, 134] width 127 height 27
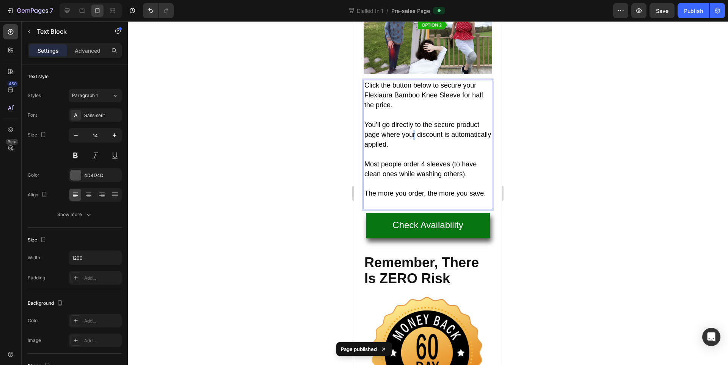
click at [414, 150] on p "You'll go directly to the secure product page where your discount is automatica…" at bounding box center [427, 129] width 127 height 39
drag, startPoint x: 389, startPoint y: 212, endPoint x: 473, endPoint y: 212, distance: 83.4
click at [473, 150] on p "You'll go directly to the secure product page where you can select your desired…" at bounding box center [427, 129] width 127 height 39
click at [574, 185] on div at bounding box center [428, 193] width 600 height 344
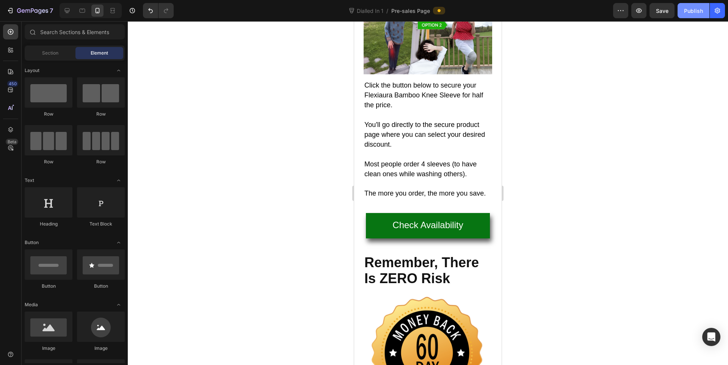
click at [686, 9] on div "Publish" at bounding box center [693, 11] width 19 height 8
